Goal: Find specific page/section: Find specific page/section

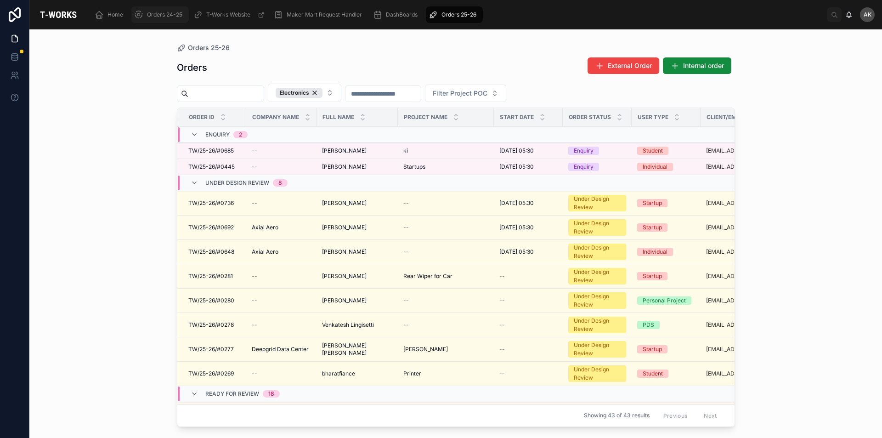
click at [161, 11] on span "Orders 24-25" at bounding box center [164, 14] width 35 height 7
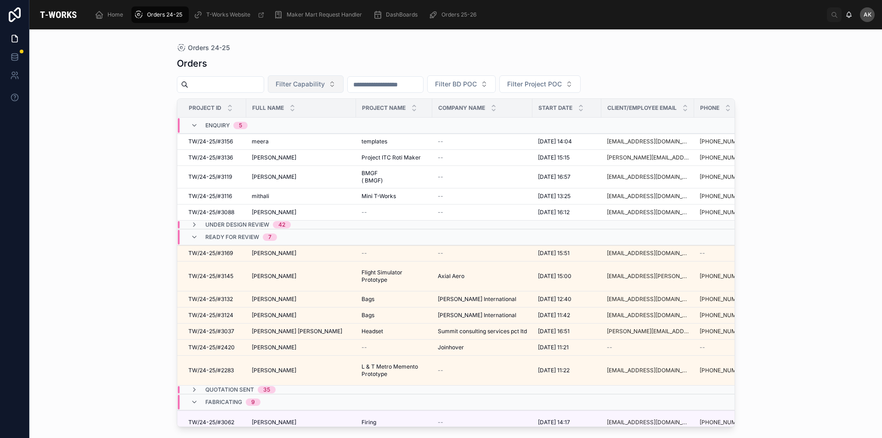
click at [325, 81] on span "Filter Capability" at bounding box center [300, 83] width 49 height 9
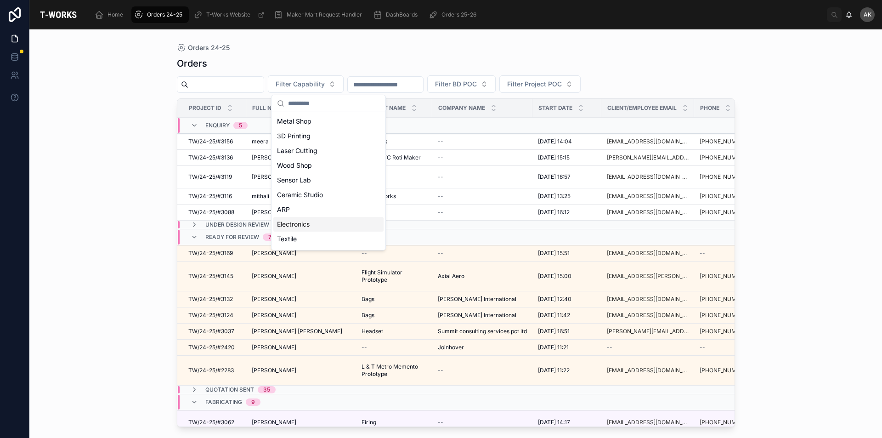
click at [325, 225] on div "Electronics" at bounding box center [328, 224] width 110 height 15
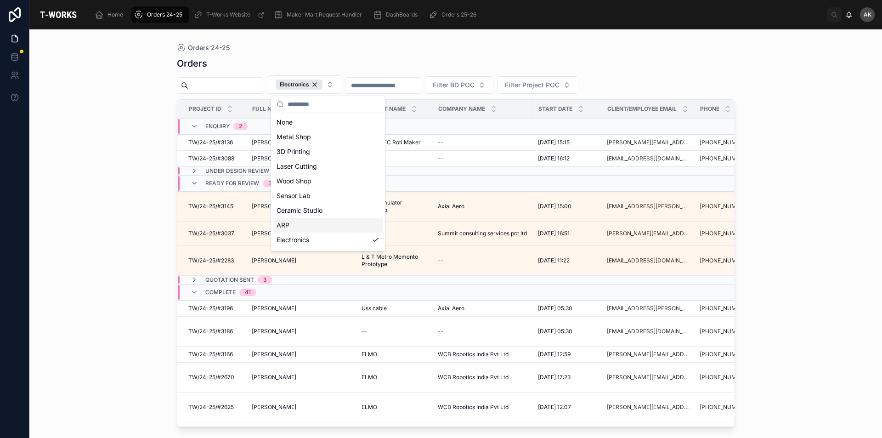
click at [842, 245] on div "Orders 24-25 Orders Electronics Filter BD POC Filter Project POC Project ID Ful…" at bounding box center [455, 233] width 852 height 408
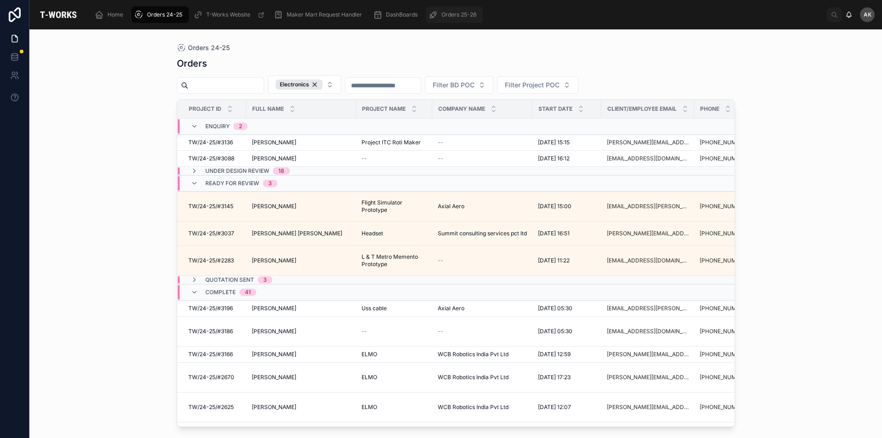
click at [478, 13] on div "Orders 25-26" at bounding box center [453, 14] width 51 height 15
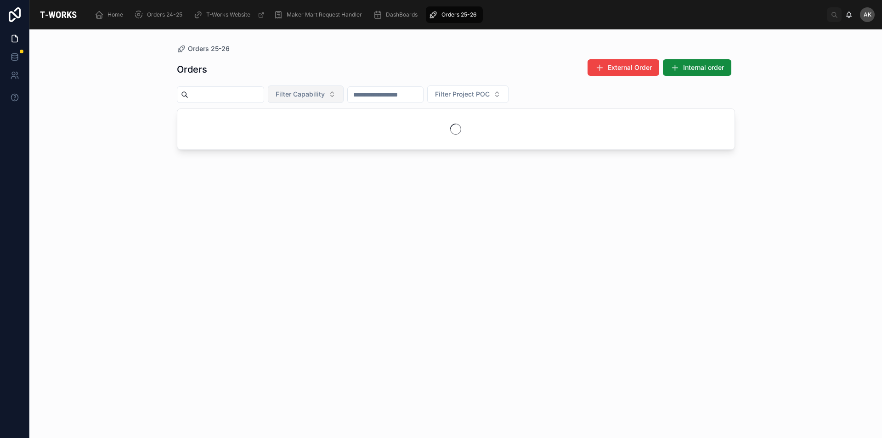
click at [325, 90] on span "Filter Capability" at bounding box center [300, 94] width 49 height 9
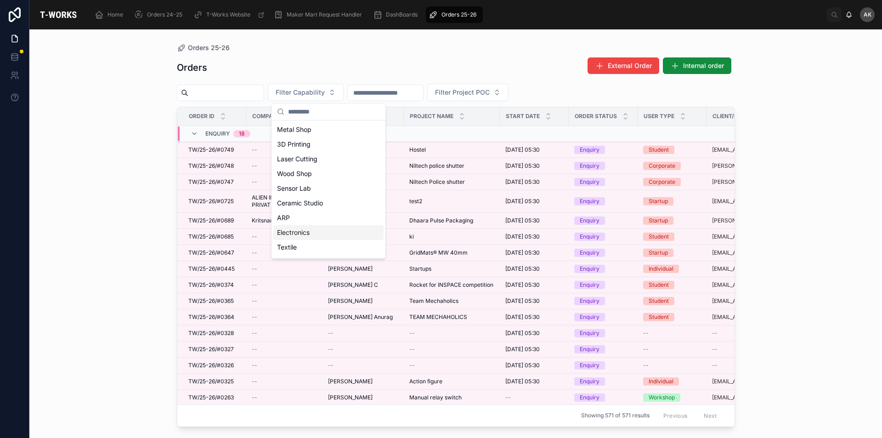
click at [326, 226] on div "Electronics" at bounding box center [328, 232] width 110 height 15
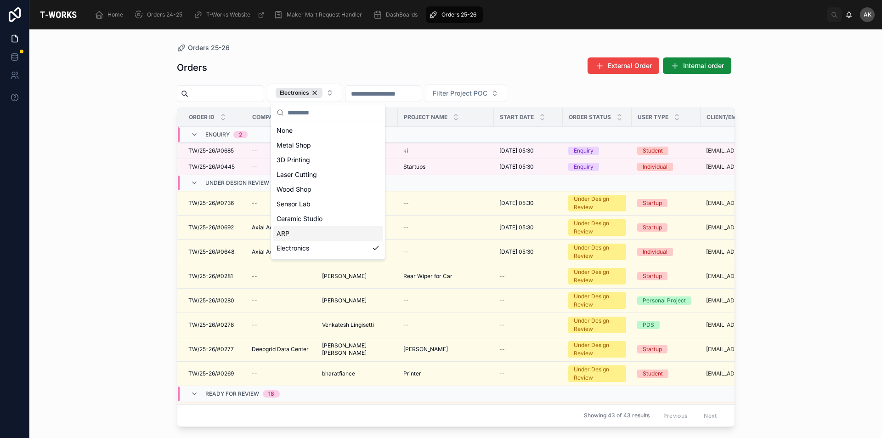
click at [112, 186] on div "Orders 25-26 Orders External Order Internal order Electronics Filter Project PO…" at bounding box center [455, 233] width 852 height 408
